Goal: Information Seeking & Learning: Learn about a topic

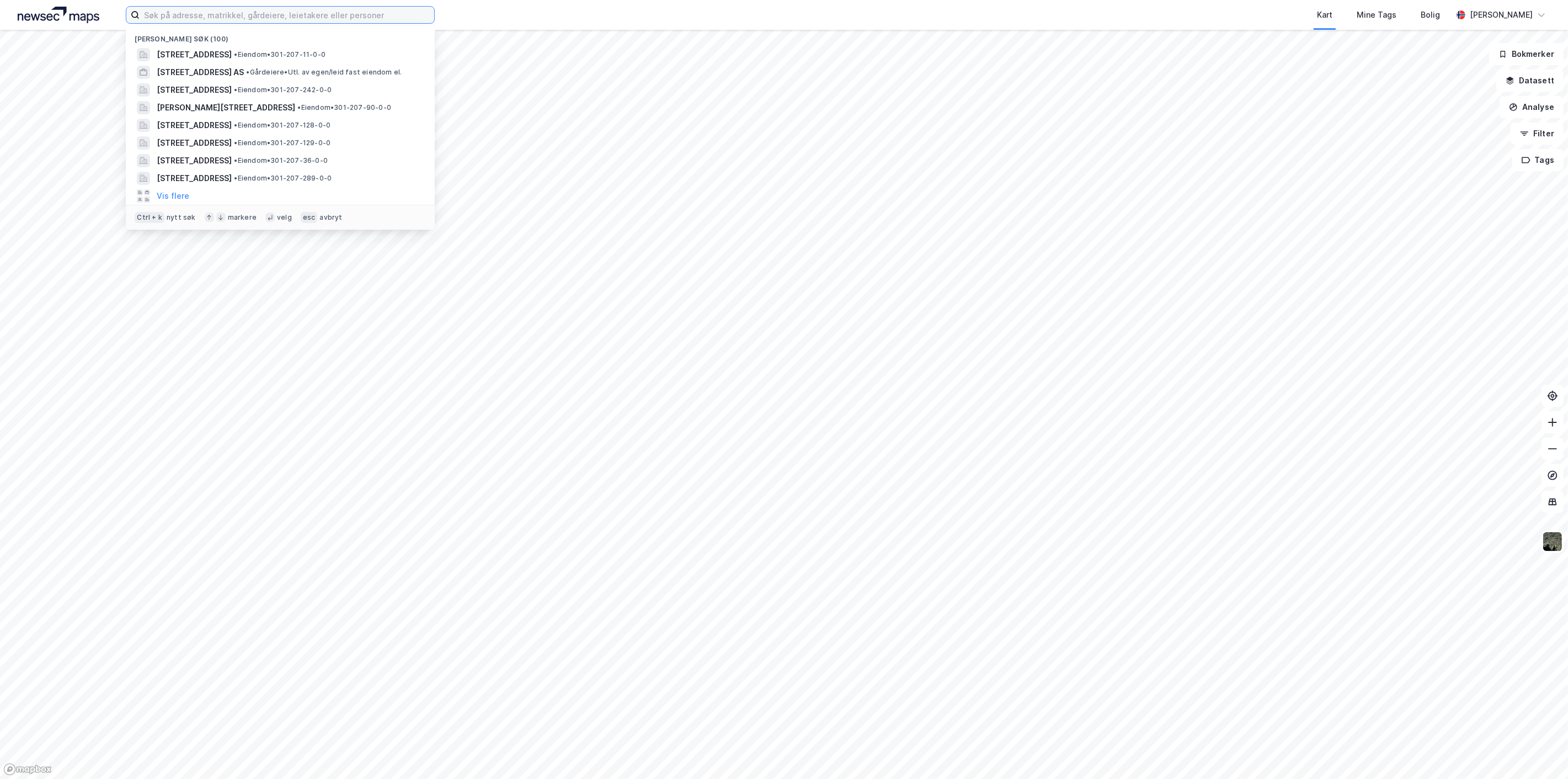
click at [224, 17] on input at bounding box center [287, 14] width 295 height 17
paste input "[STREET_ADDRESS]"
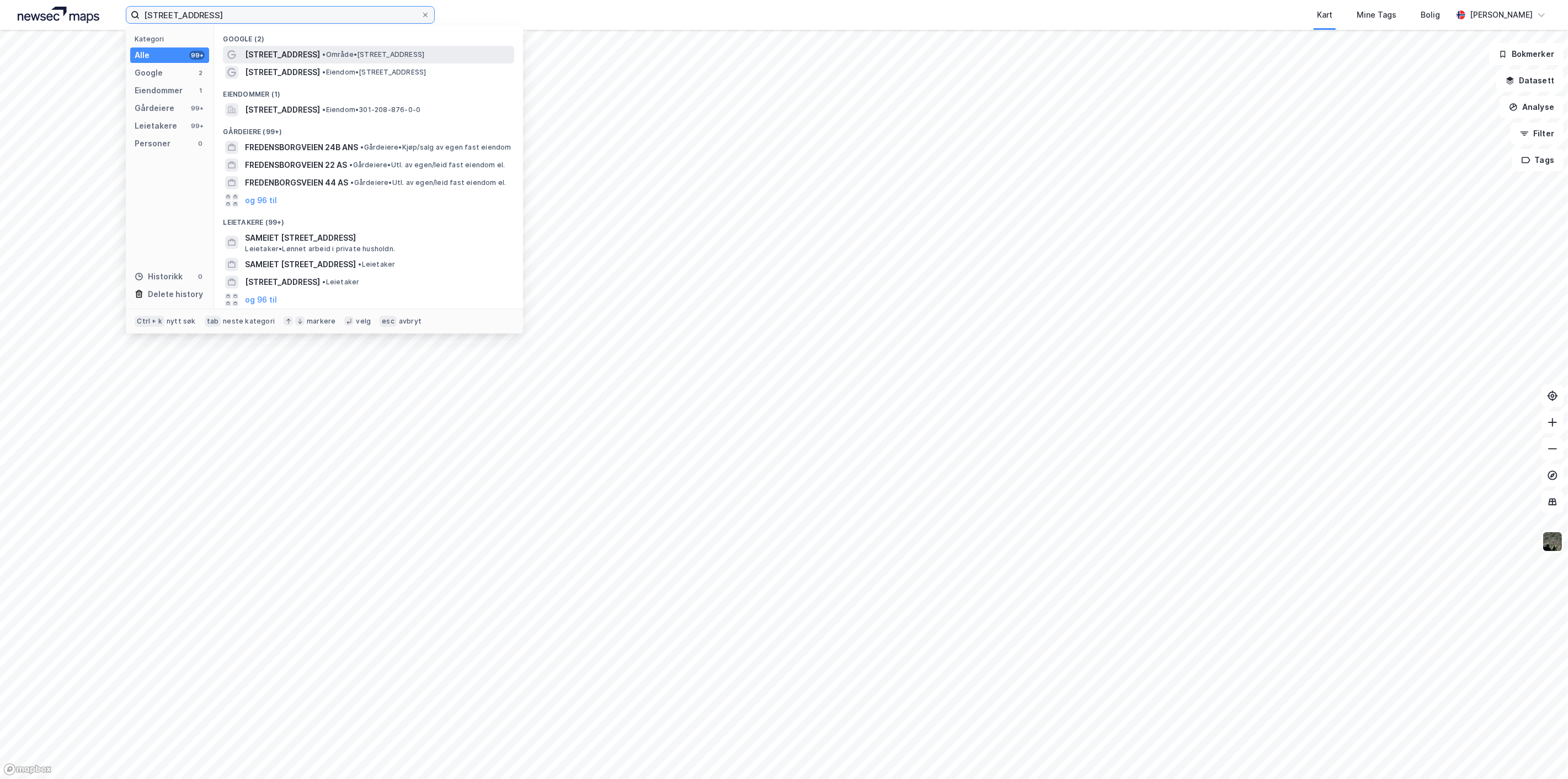
type input "[STREET_ADDRESS]"
click at [311, 58] on span "[STREET_ADDRESS]" at bounding box center [283, 54] width 75 height 13
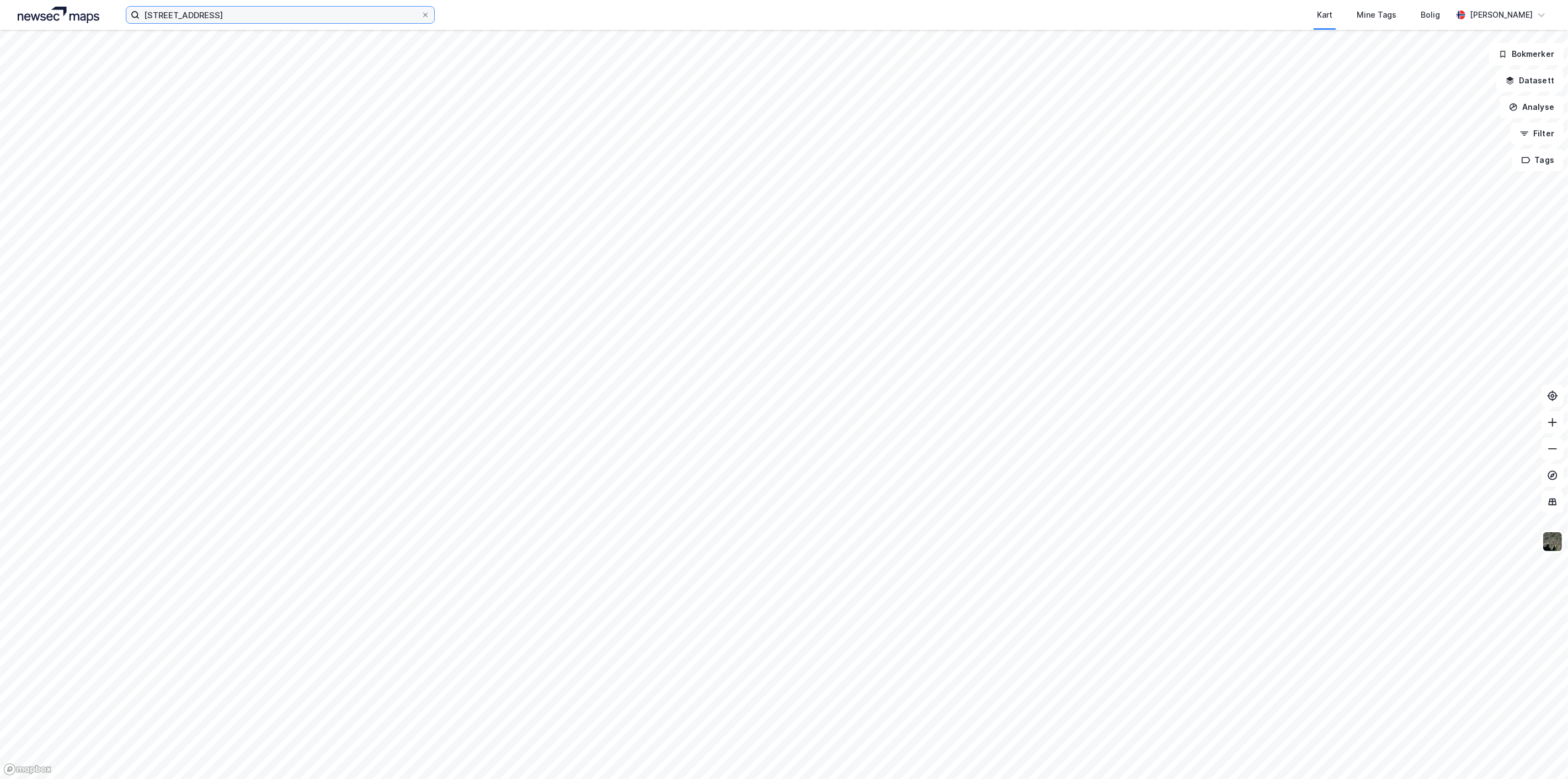
click at [246, 15] on input "[STREET_ADDRESS]" at bounding box center [280, 14] width 281 height 17
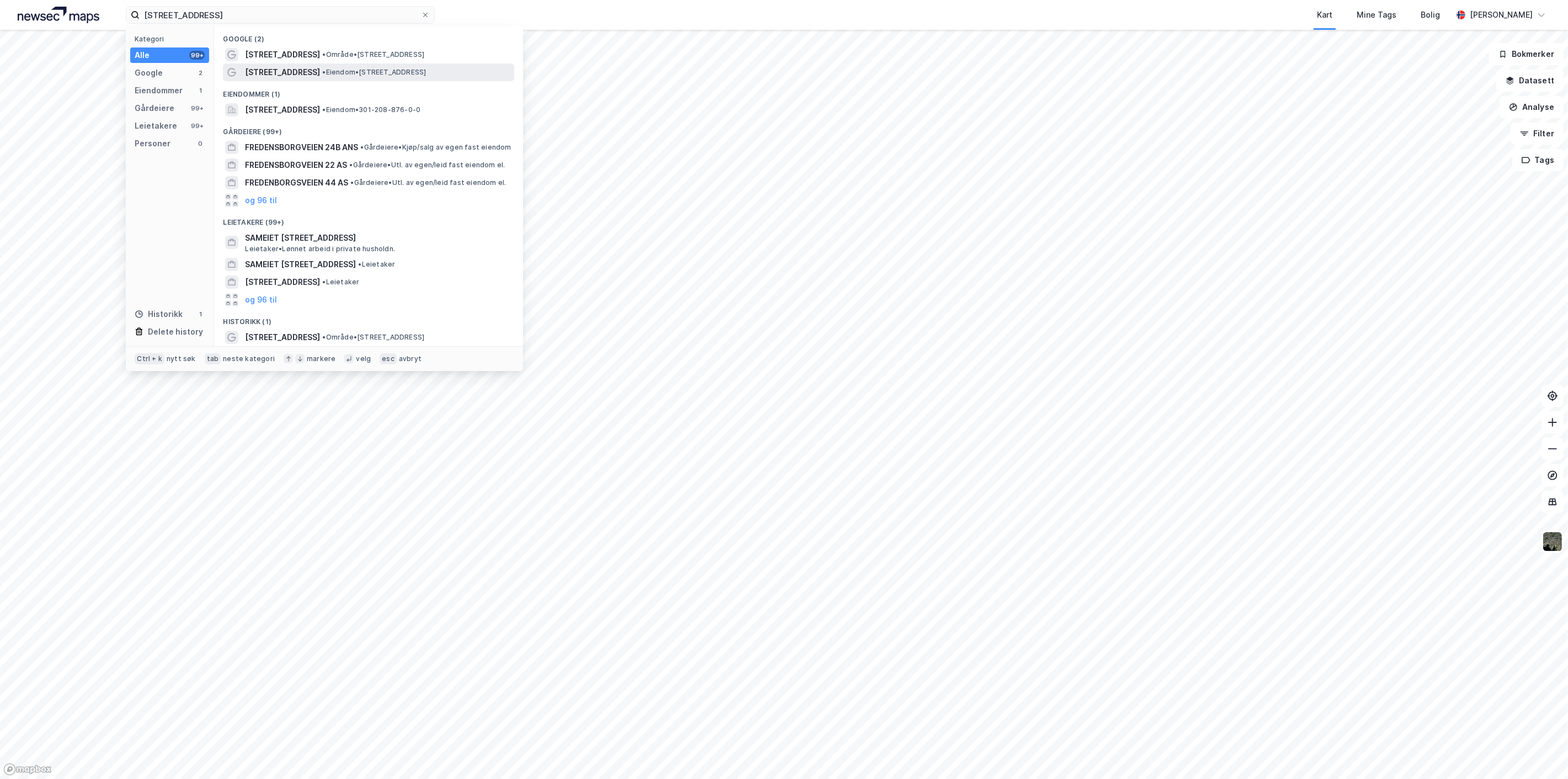
click at [294, 71] on span "[STREET_ADDRESS]" at bounding box center [283, 72] width 75 height 13
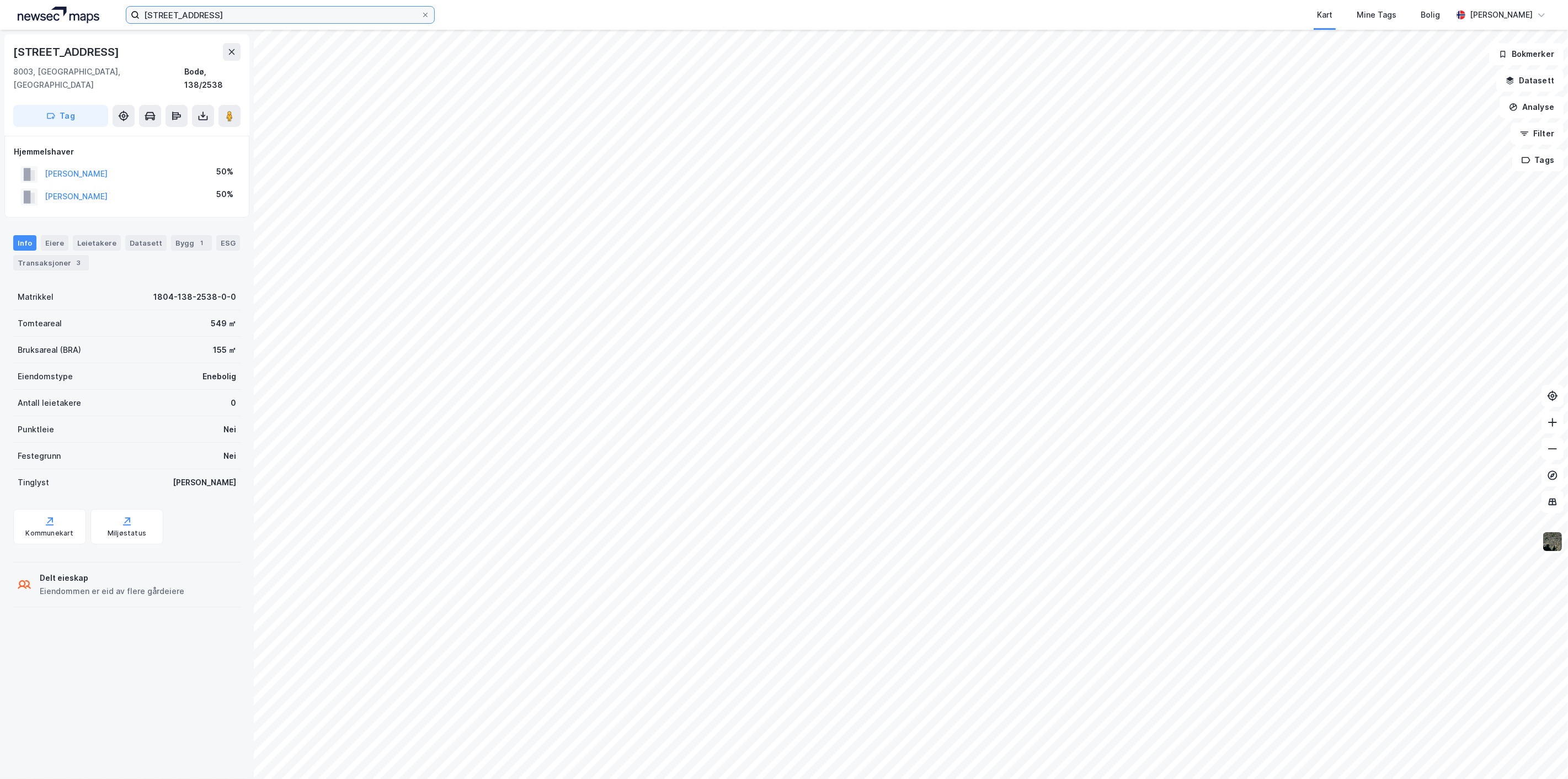
click at [265, 11] on input "[STREET_ADDRESS]" at bounding box center [280, 14] width 281 height 17
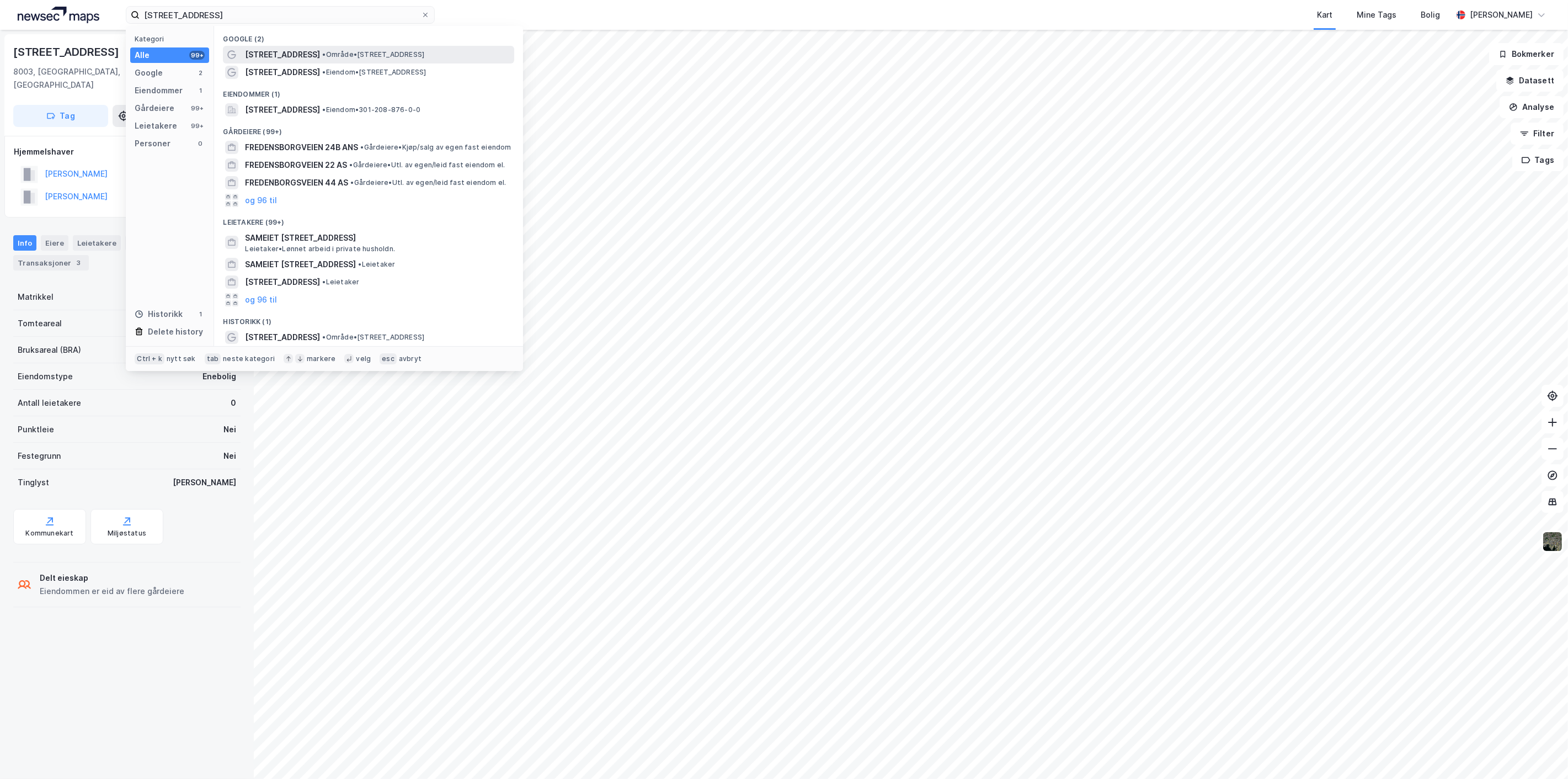
click at [299, 53] on span "[STREET_ADDRESS]" at bounding box center [283, 54] width 75 height 13
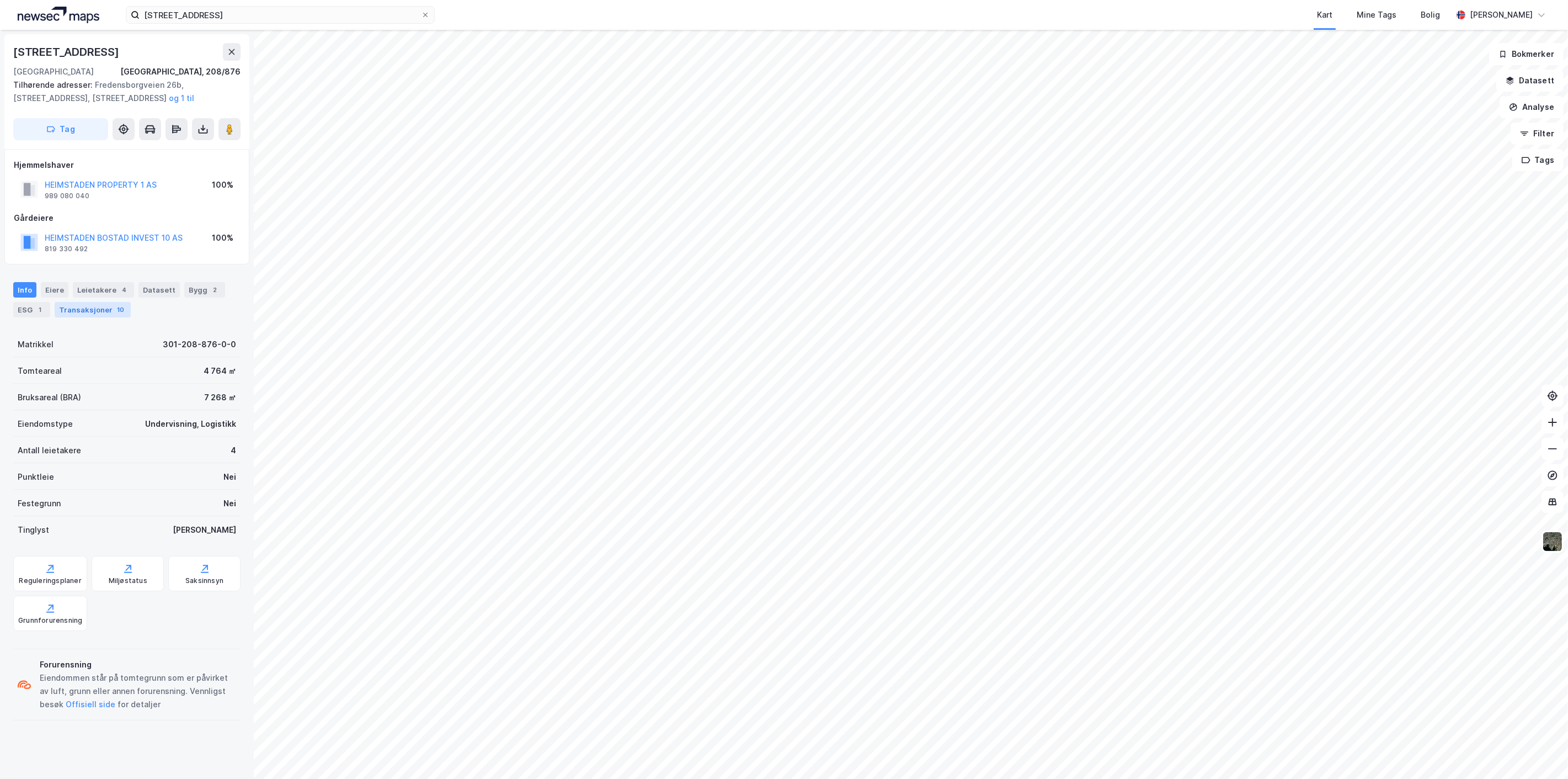
click at [120, 315] on div "Transaksjoner 10" at bounding box center [93, 309] width 76 height 15
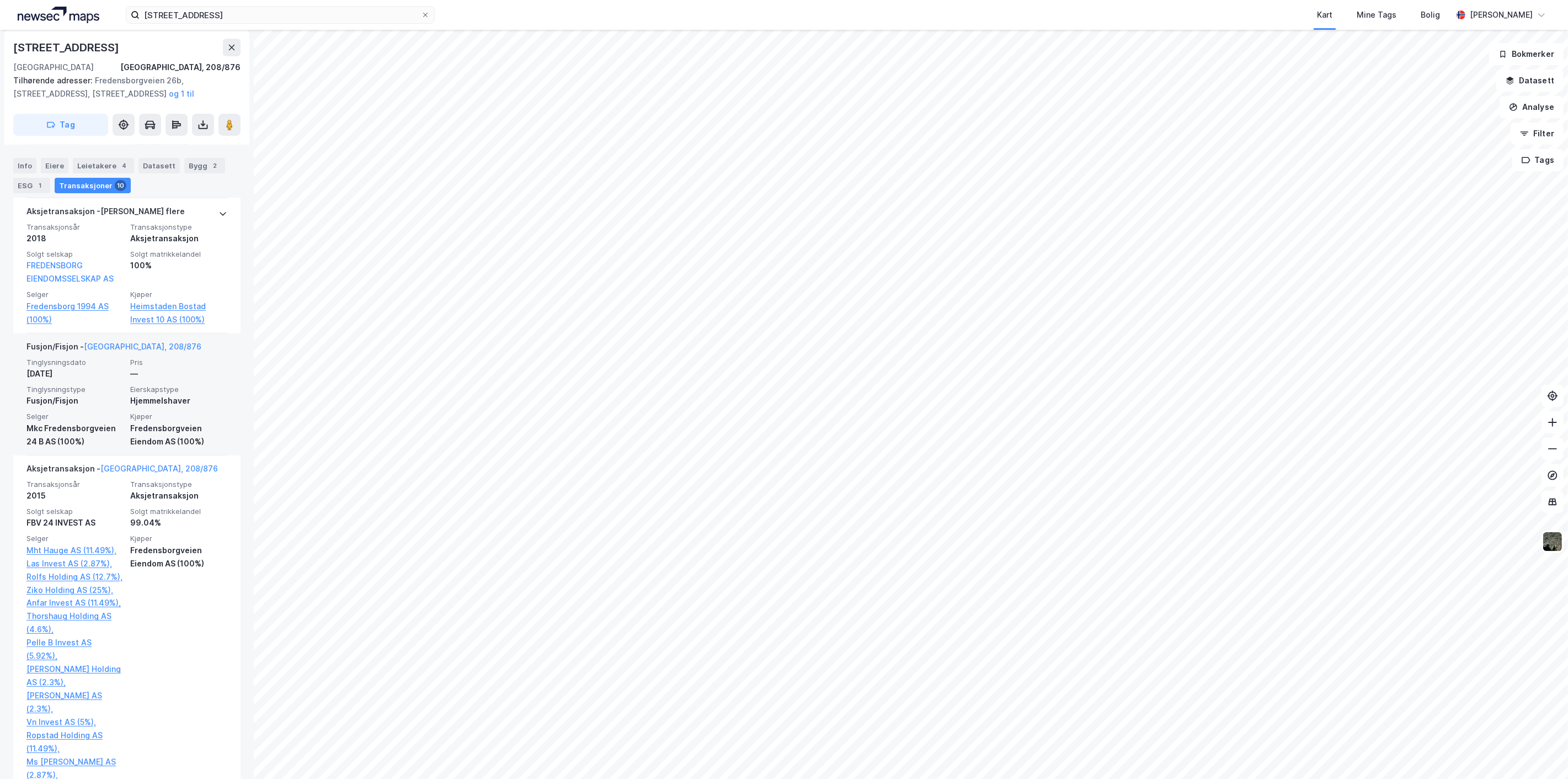
scroll to position [429, 0]
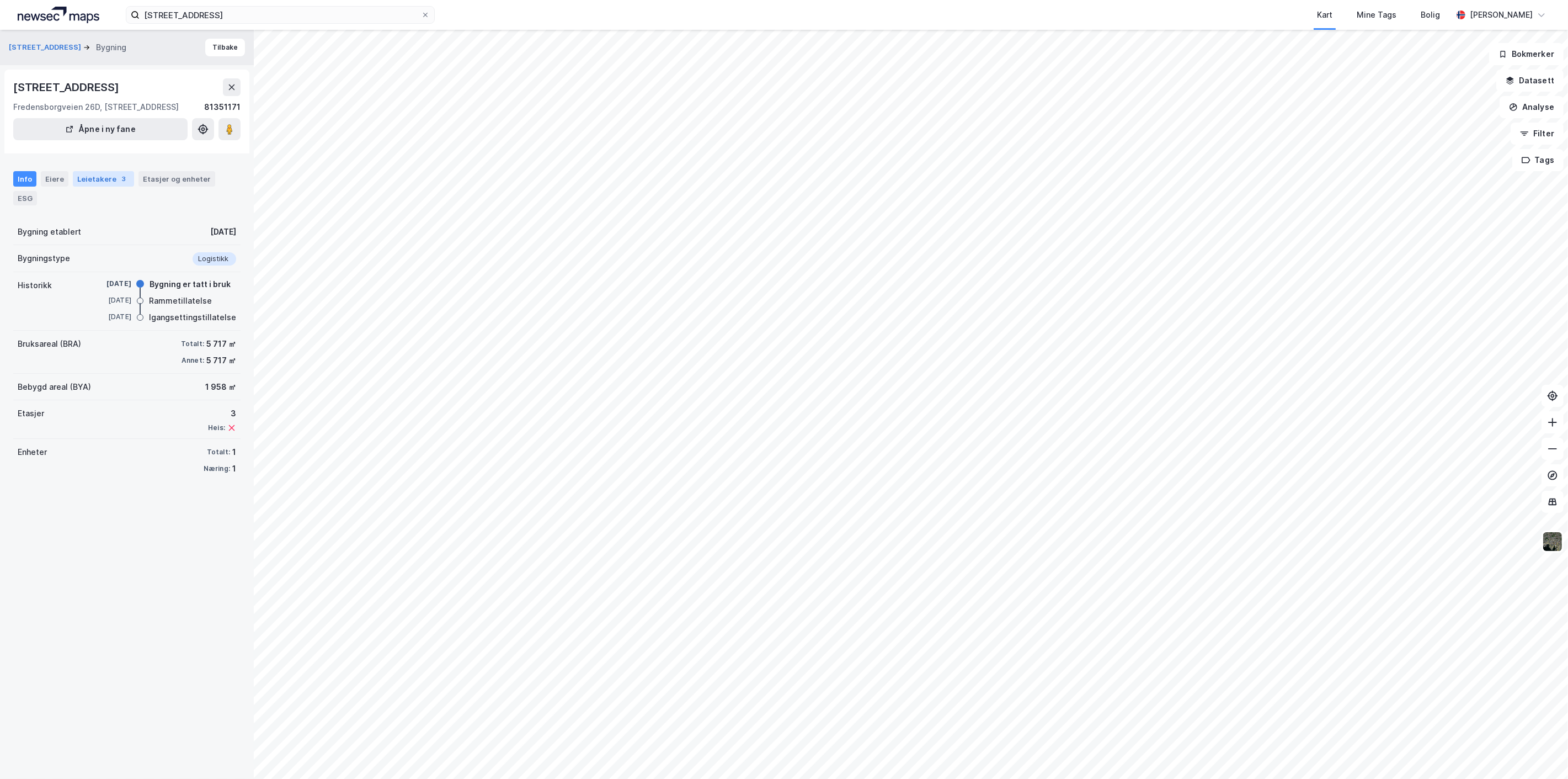
click at [119, 178] on div "3" at bounding box center [124, 179] width 11 height 11
